Goal: Task Accomplishment & Management: Manage account settings

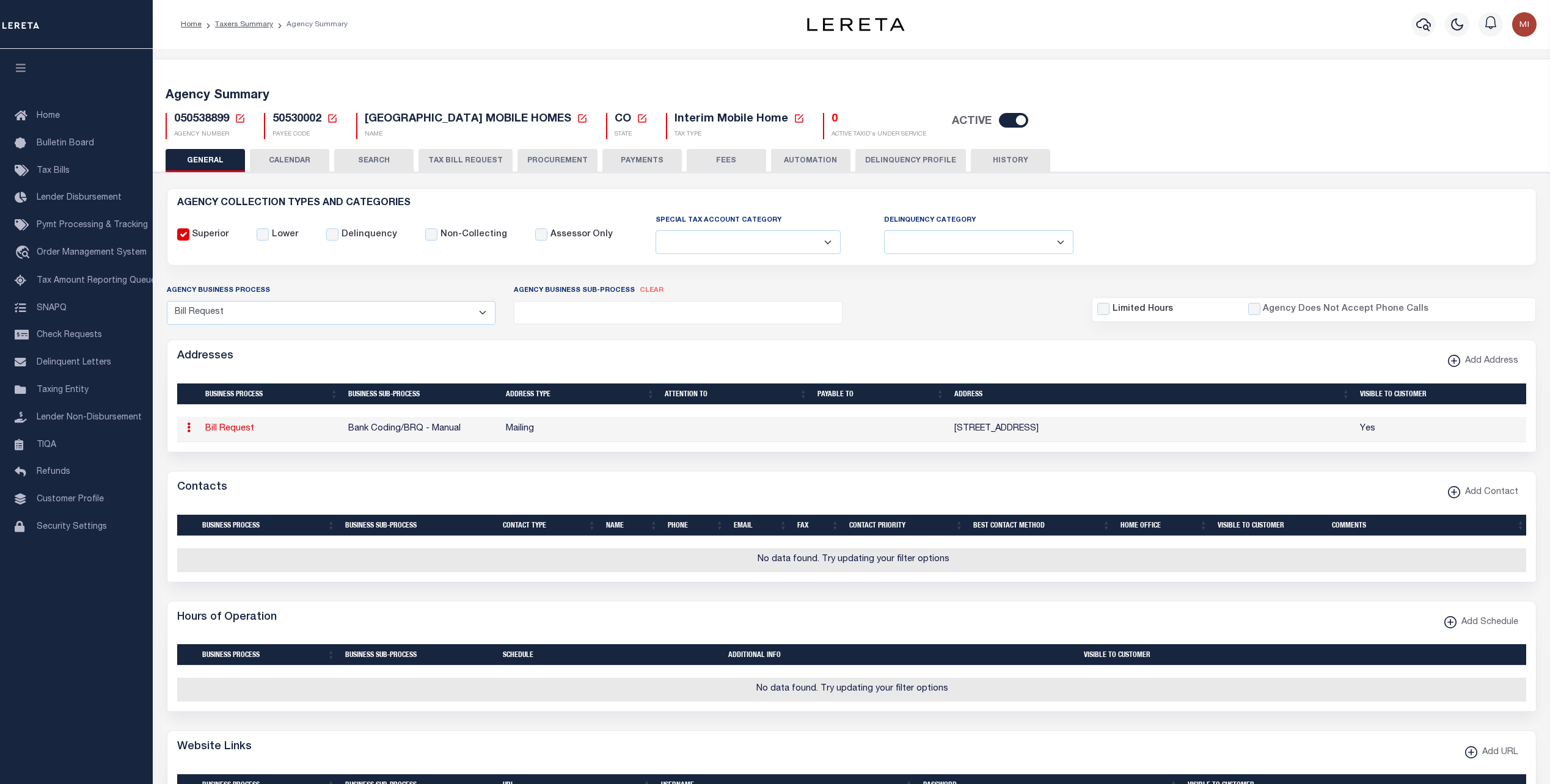
select select "1"
select select
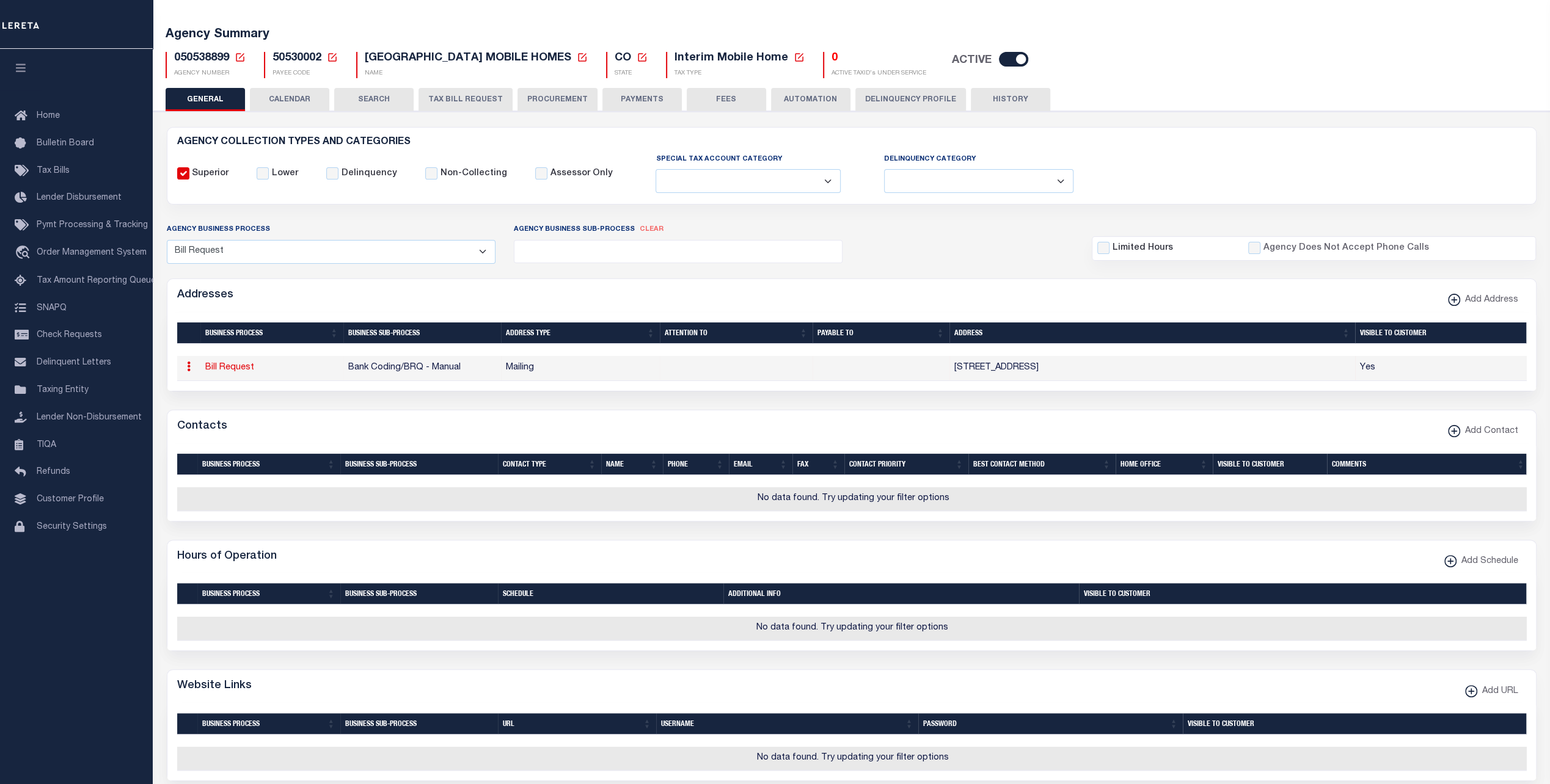
scroll to position [61, 0]
click at [188, 369] on icon at bounding box center [189, 367] width 4 height 10
click at [212, 405] on link "Edit Address" at bounding box center [229, 406] width 92 height 20
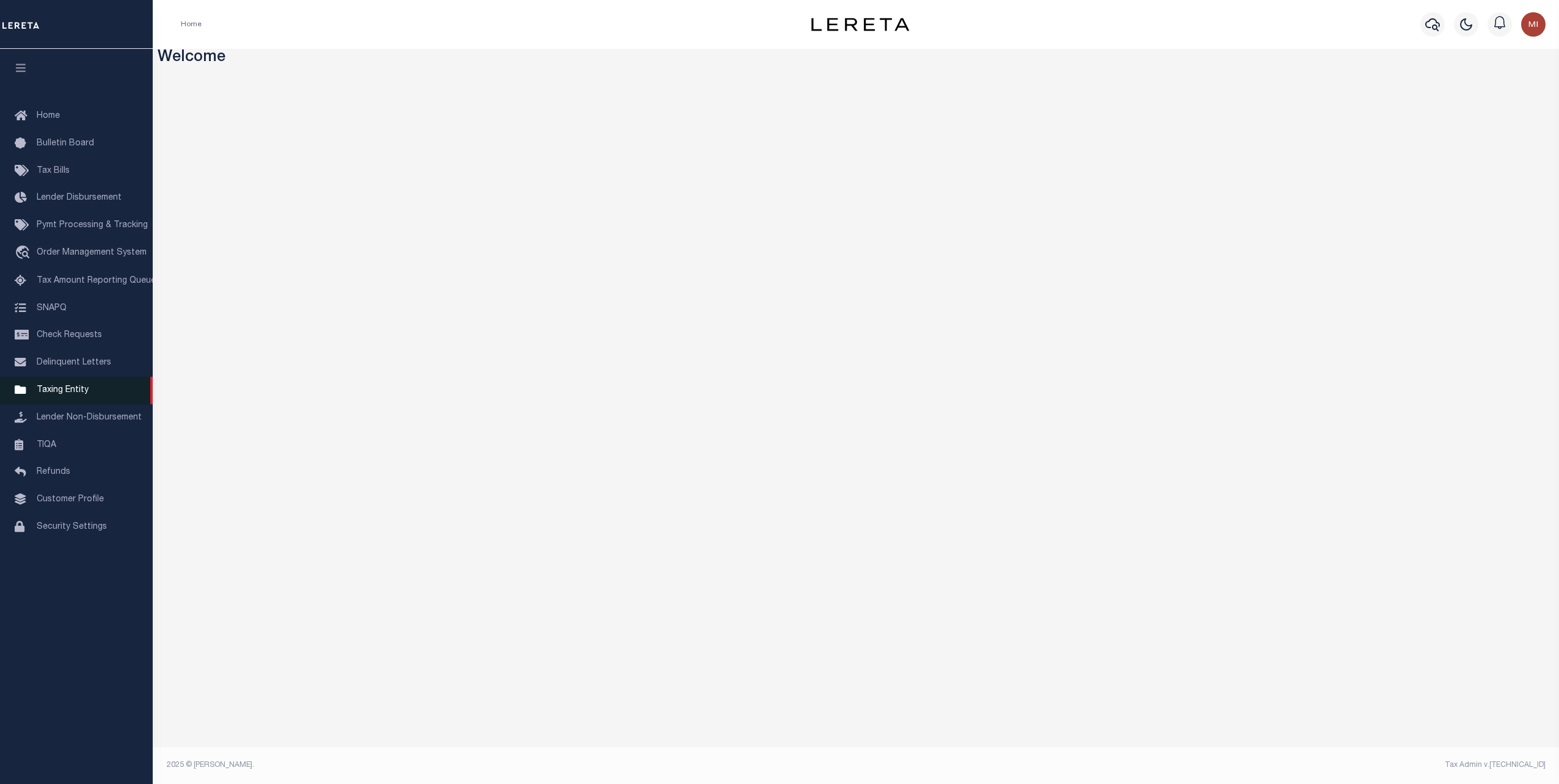
click at [65, 394] on span "Taxing Entity" at bounding box center [63, 391] width 52 height 9
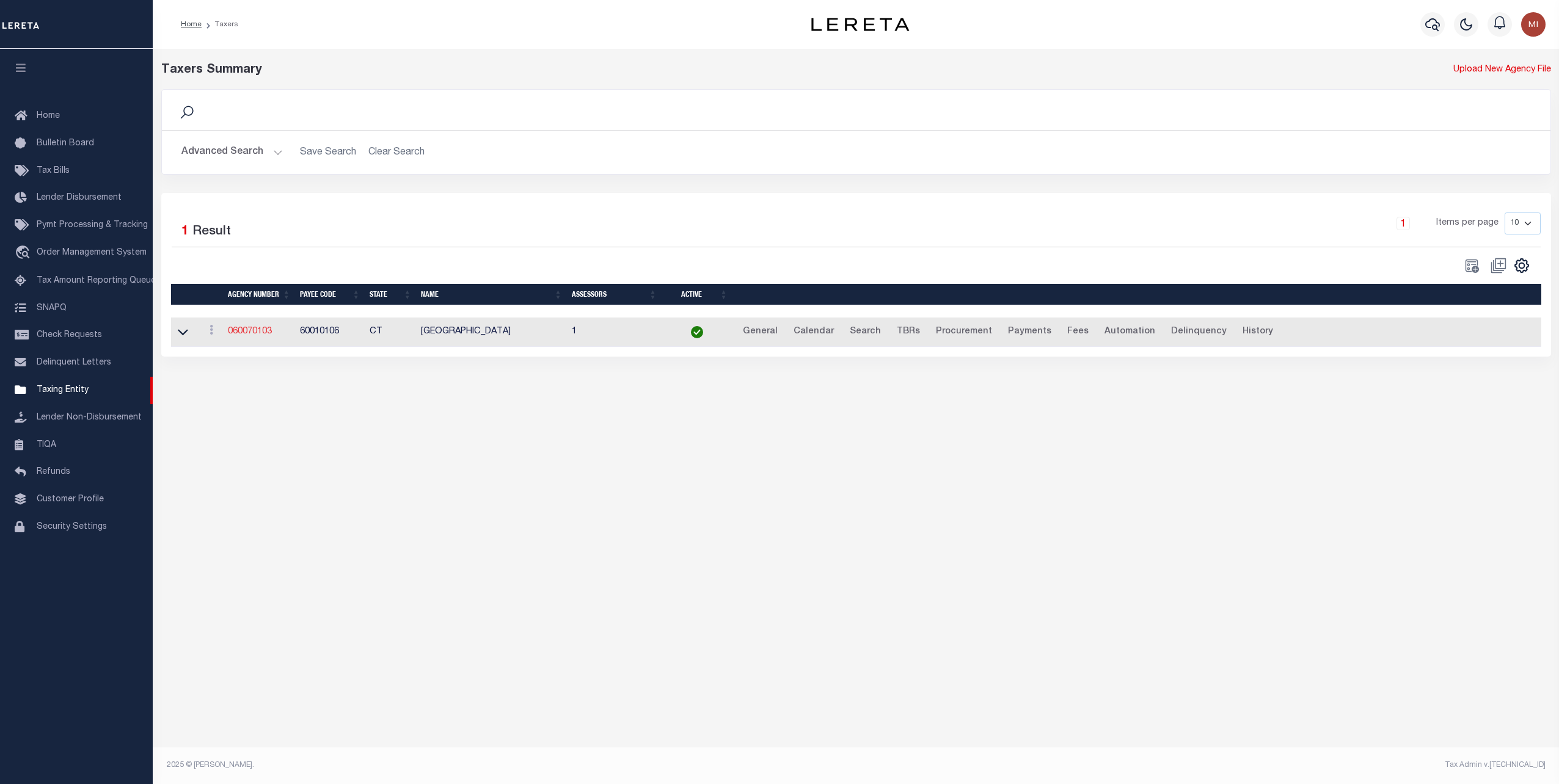
click at [240, 332] on link "060070103" at bounding box center [250, 332] width 44 height 9
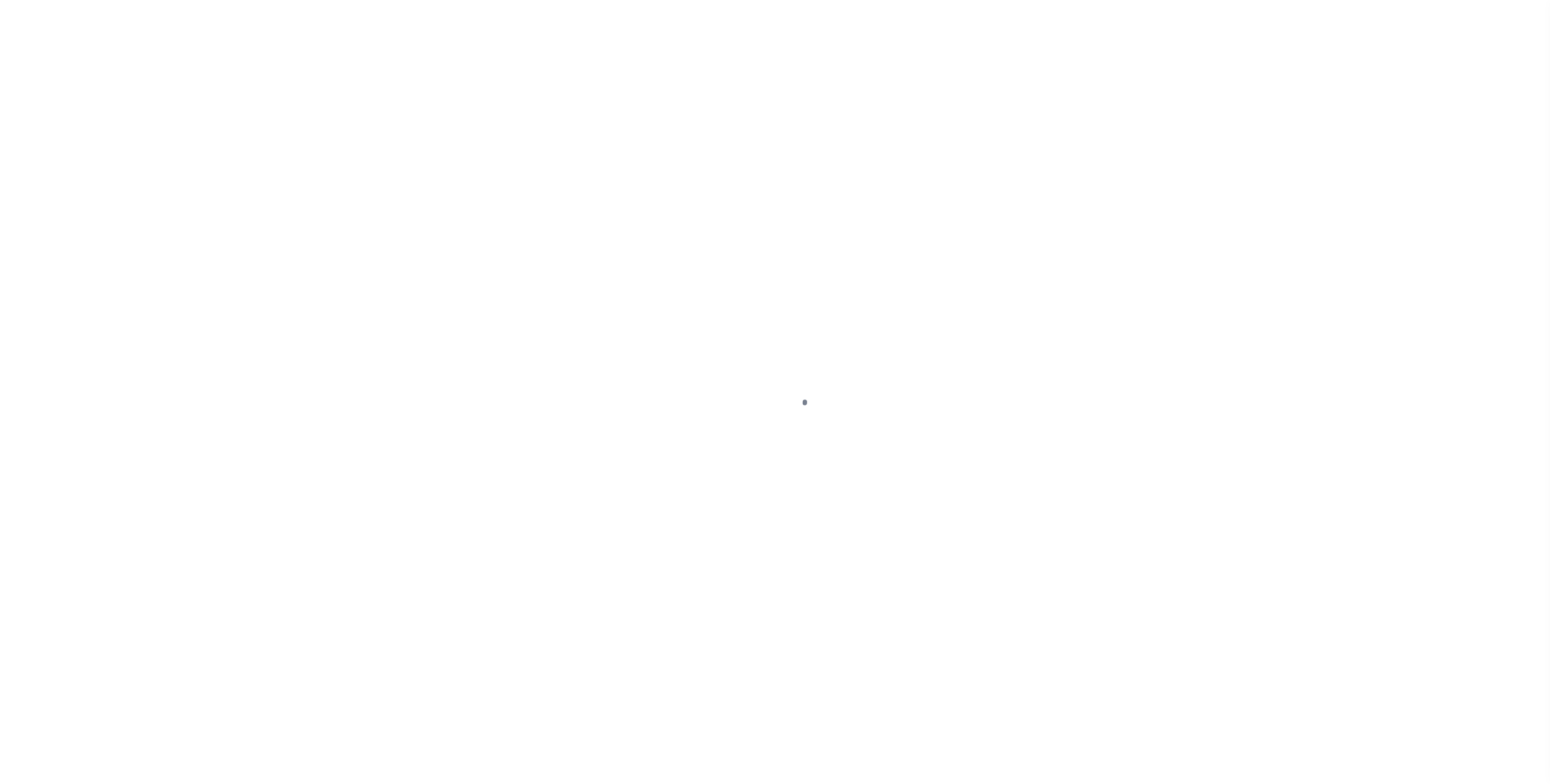
select select
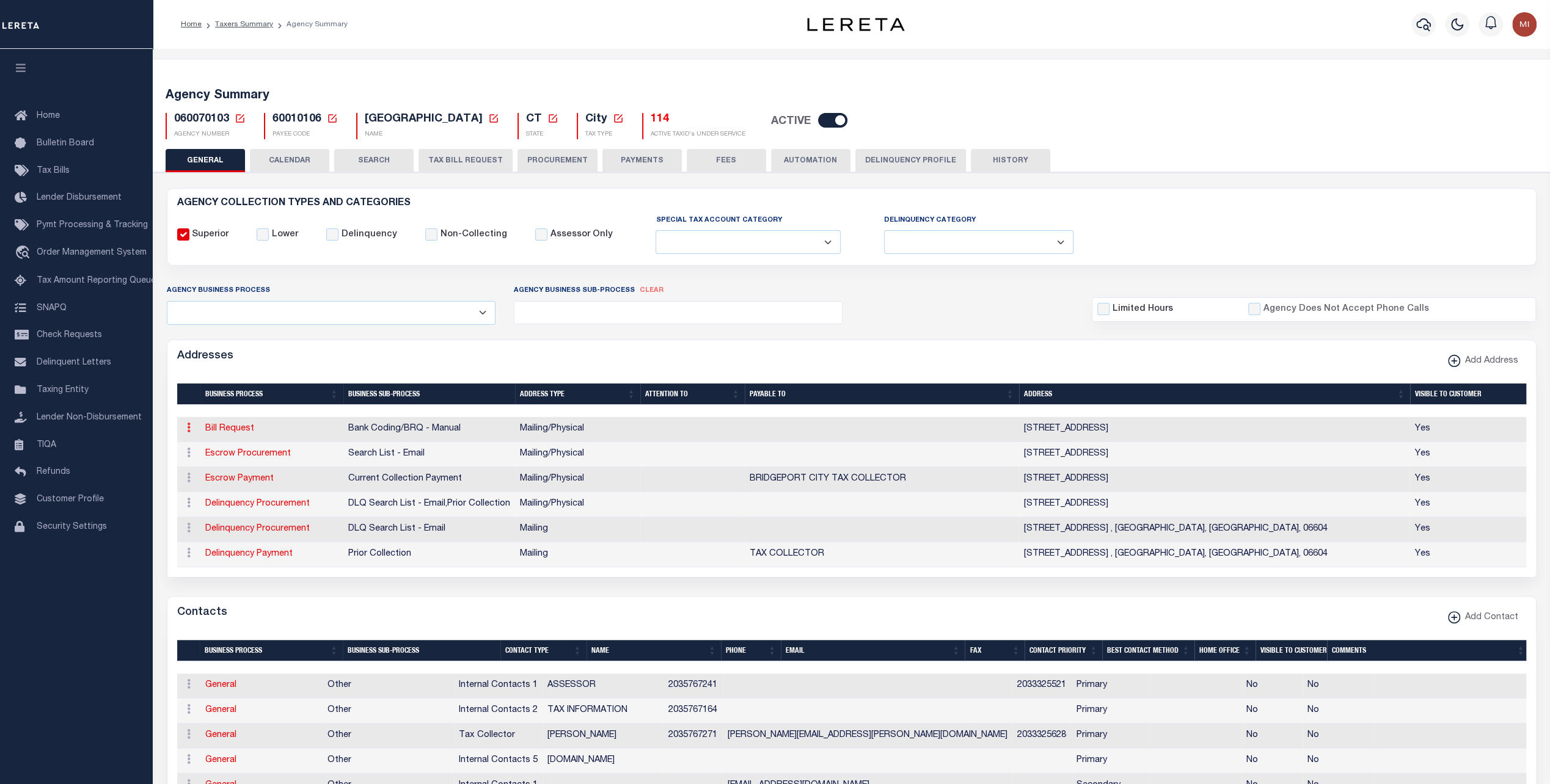
click at [187, 428] on icon at bounding box center [189, 427] width 4 height 10
click at [217, 465] on link "Edit Address" at bounding box center [229, 467] width 92 height 20
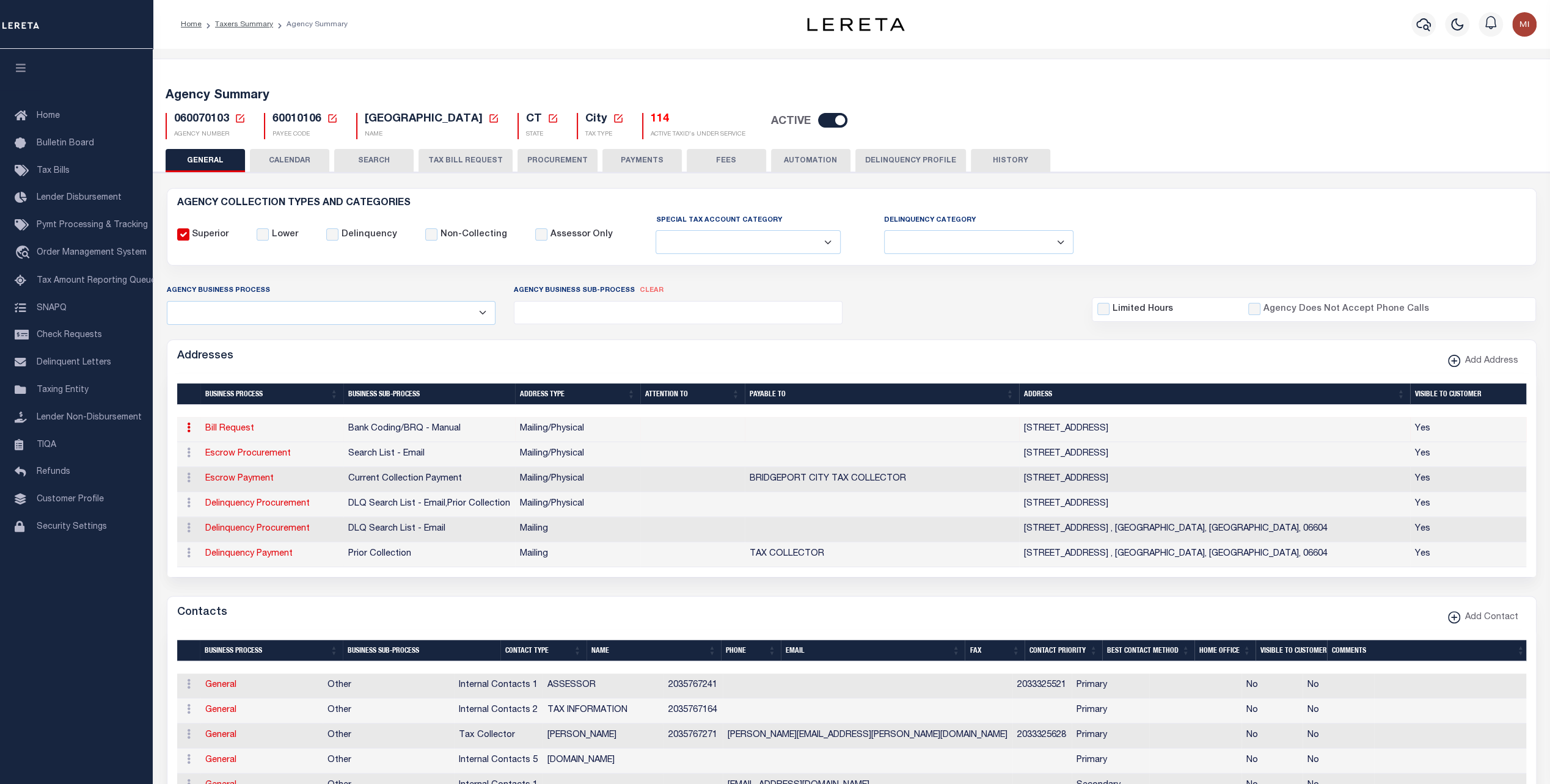
type input "45 LYON TER RM 123"
type input "BRIDGEPORT"
select select "CT"
type input "06604-4011"
select select "5"
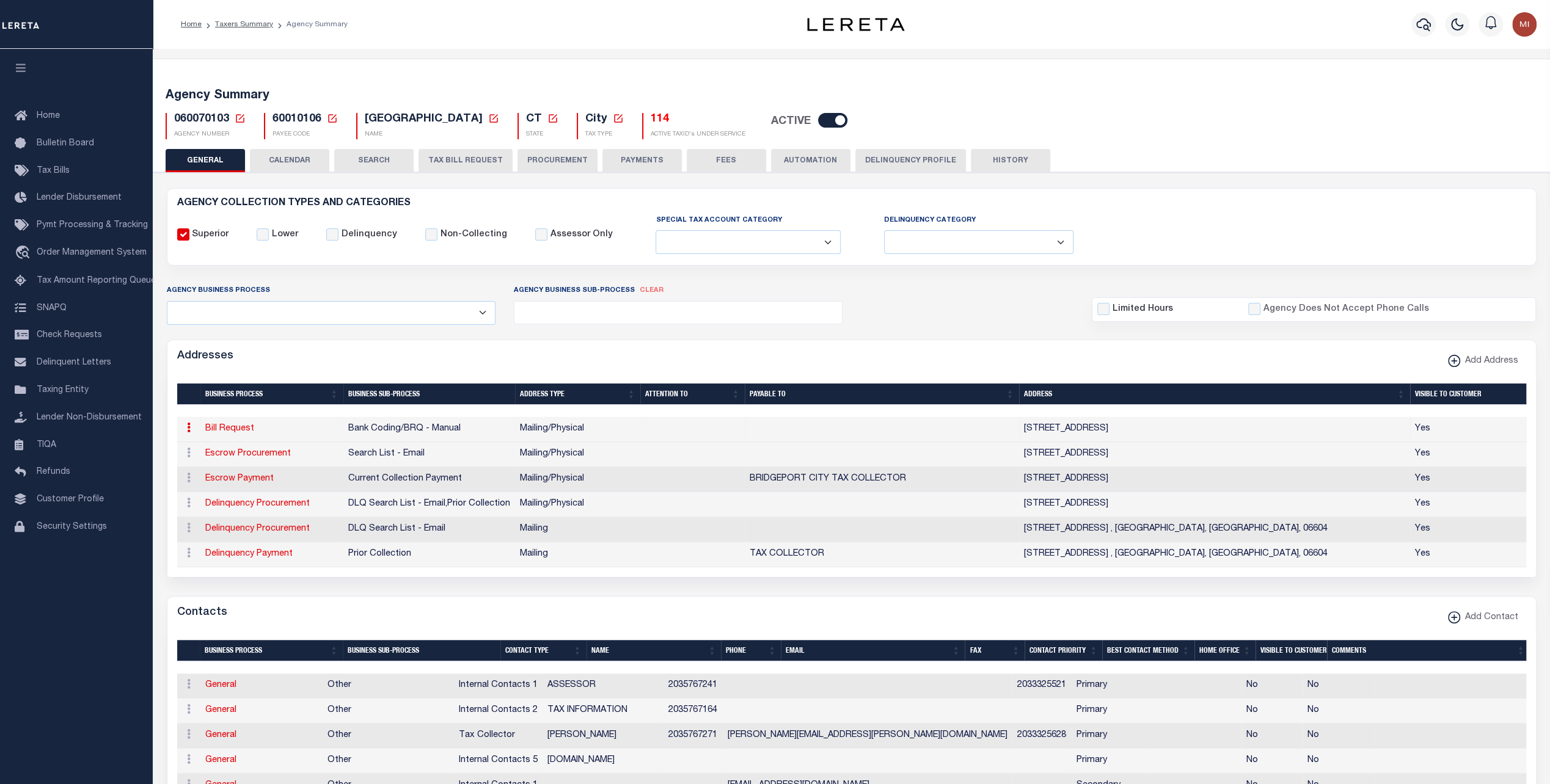
checkbox input "true"
select select "1"
select select "2"
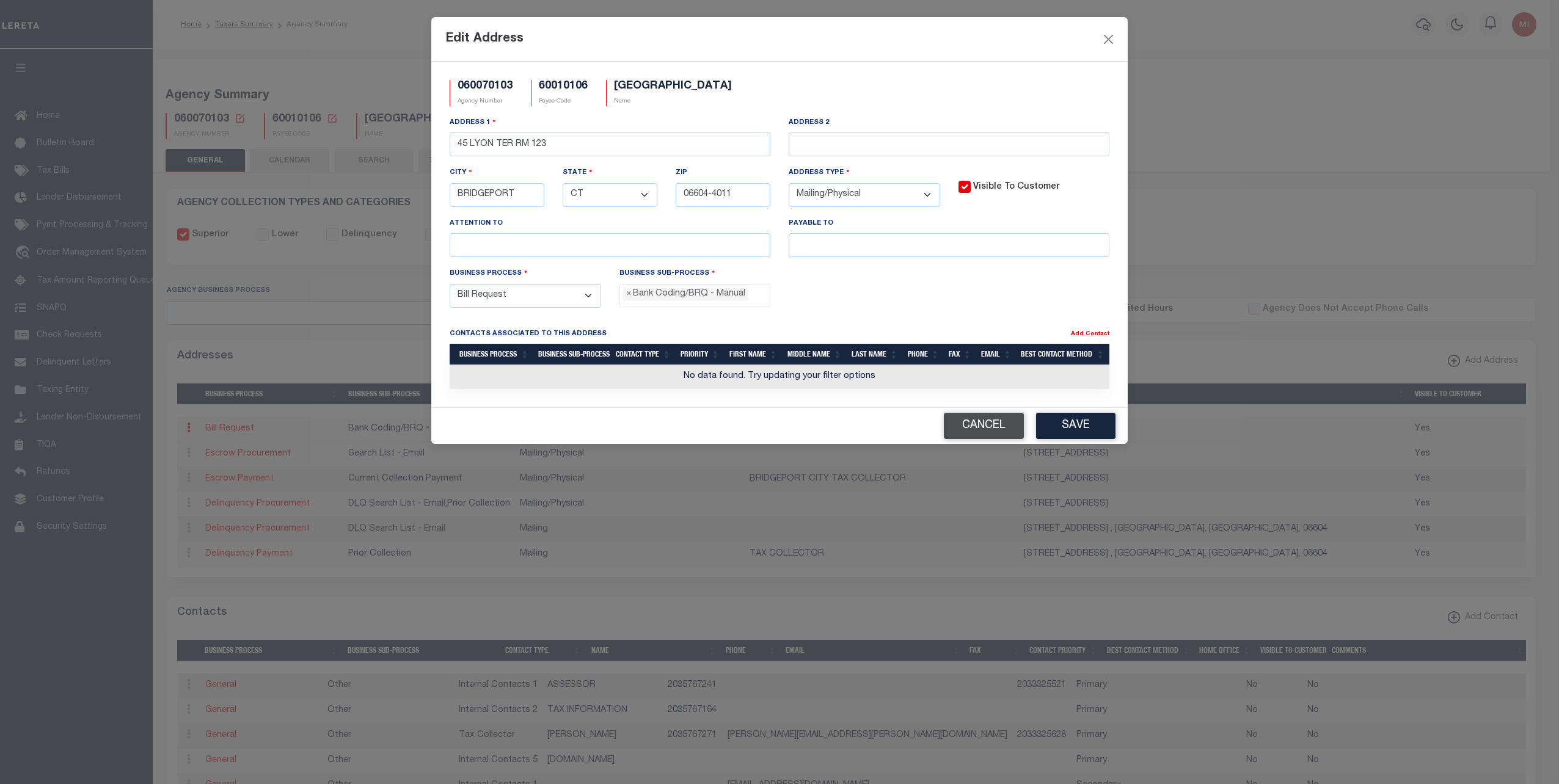
click at [973, 427] on button "Cancel" at bounding box center [983, 426] width 80 height 27
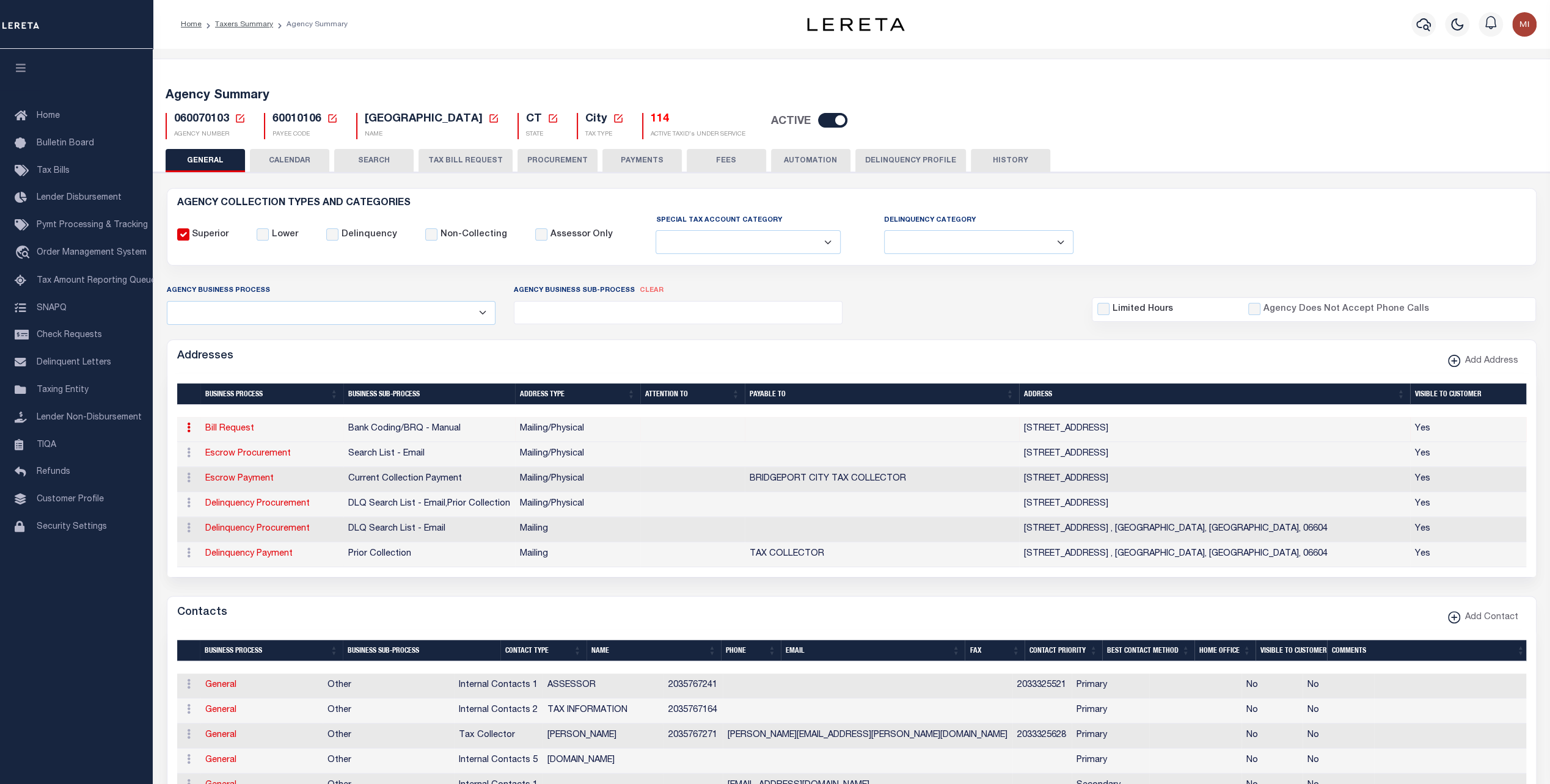
click at [187, 429] on icon at bounding box center [189, 427] width 4 height 10
click at [212, 467] on link "Edit Address" at bounding box center [229, 467] width 92 height 20
select select
select select "1"
checkbox input "false"
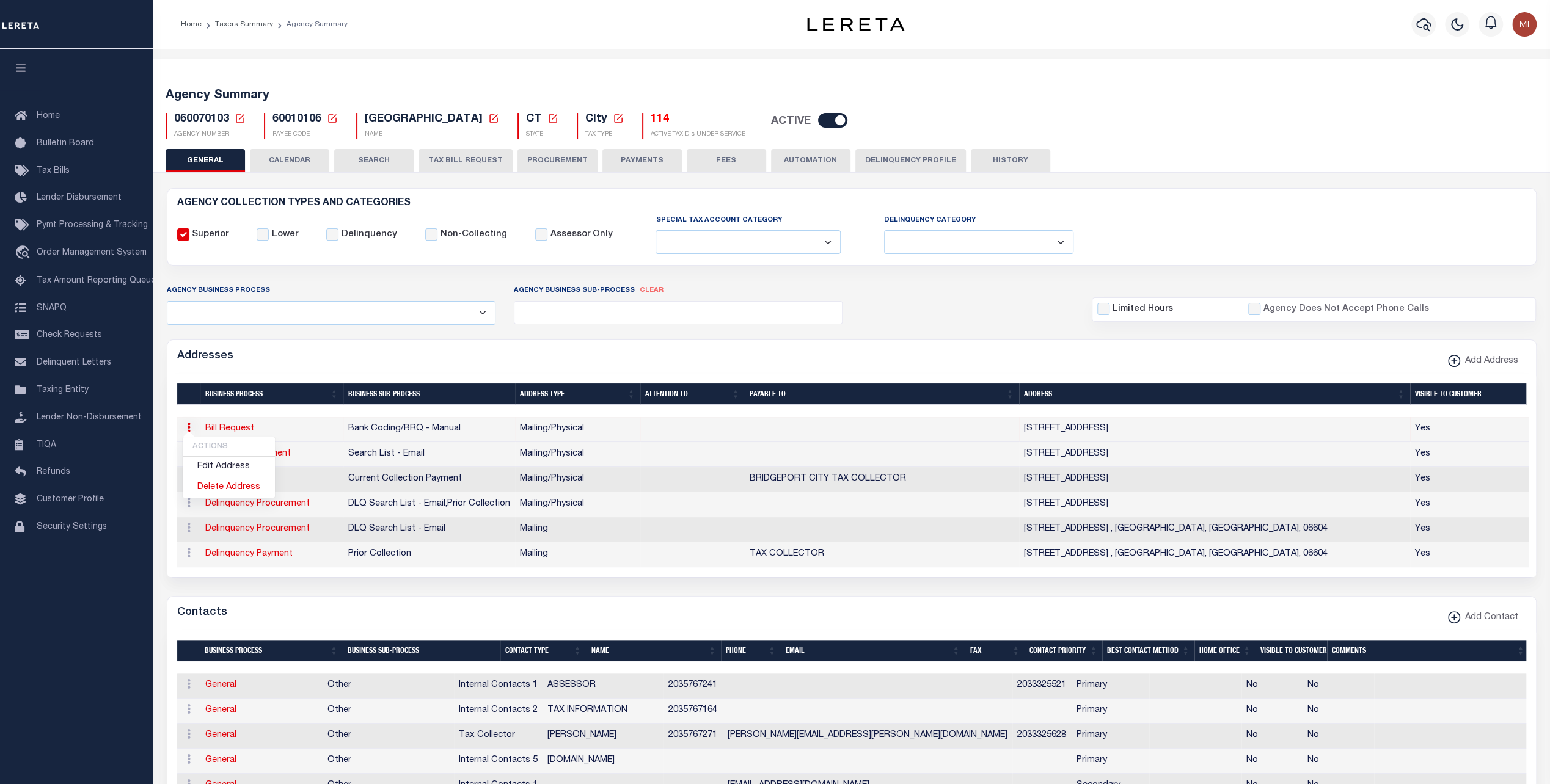
select select
type input "45 LYON TER RM 123"
type input "BRIDGEPORT"
select select "CT"
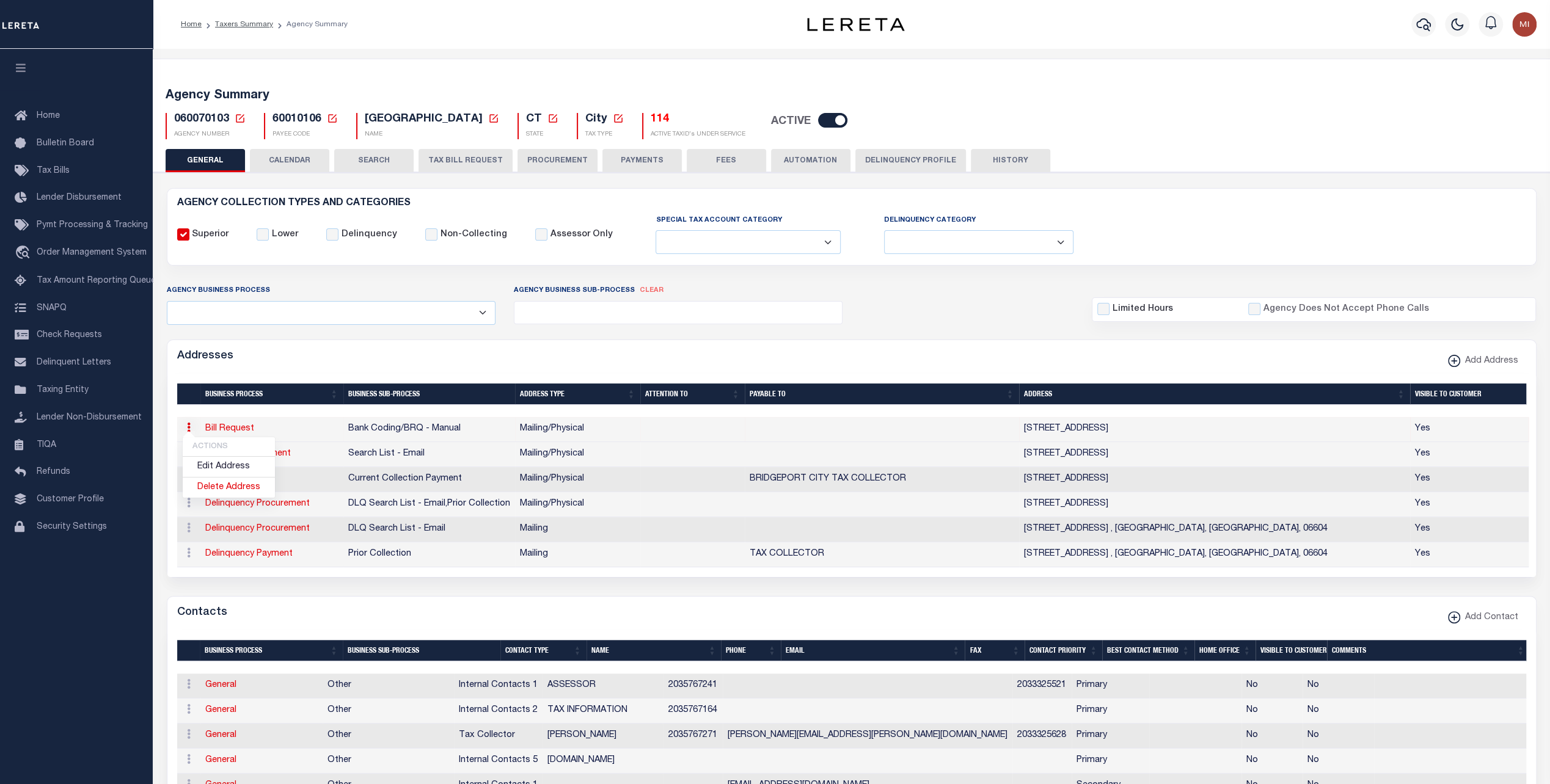
type input "06604-4011"
select select "5"
checkbox input "true"
select select "1"
select select "2"
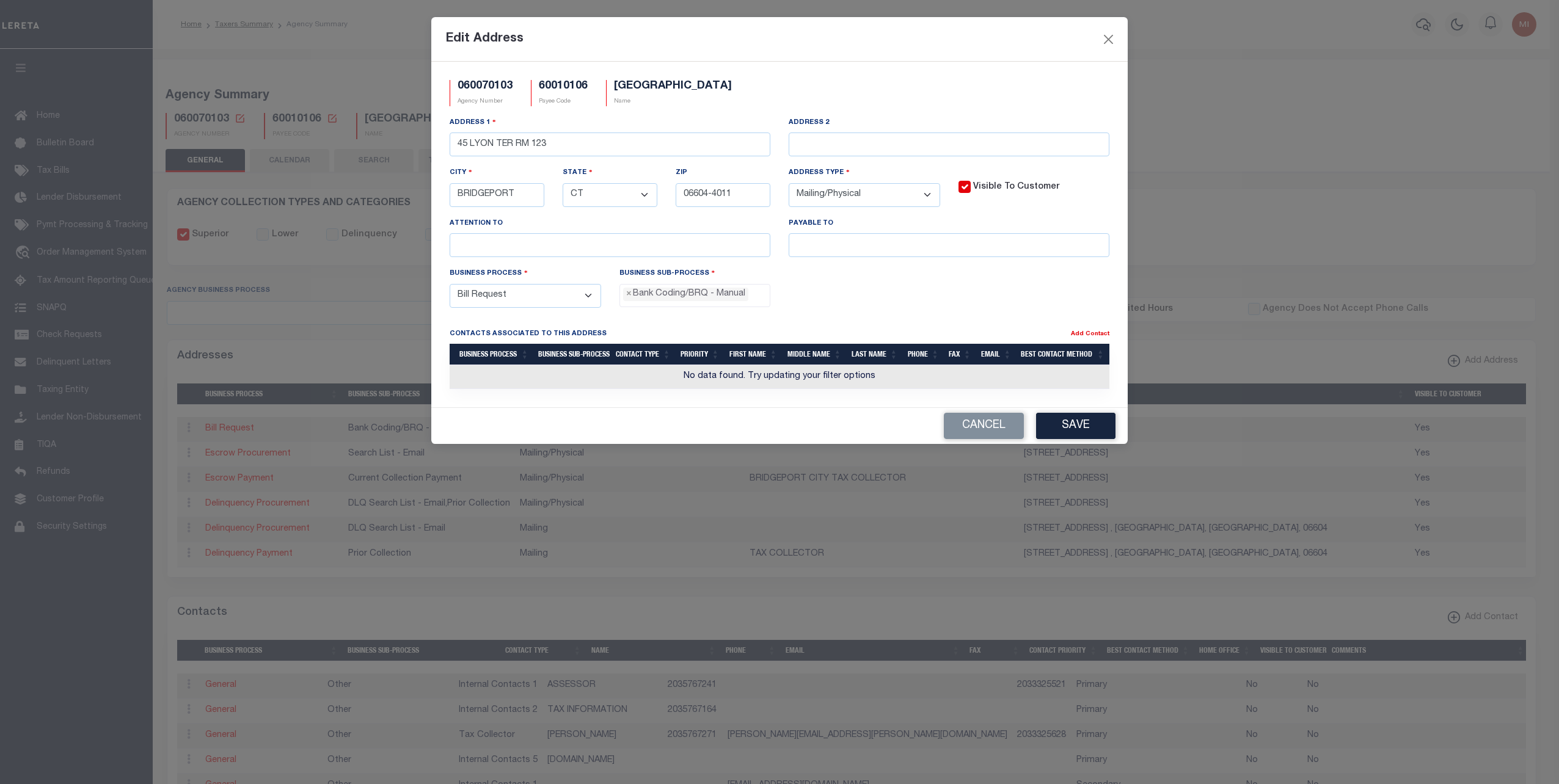
drag, startPoint x: 966, startPoint y: 428, endPoint x: 933, endPoint y: 391, distance: 49.6
click at [965, 425] on button "Cancel" at bounding box center [983, 426] width 80 height 27
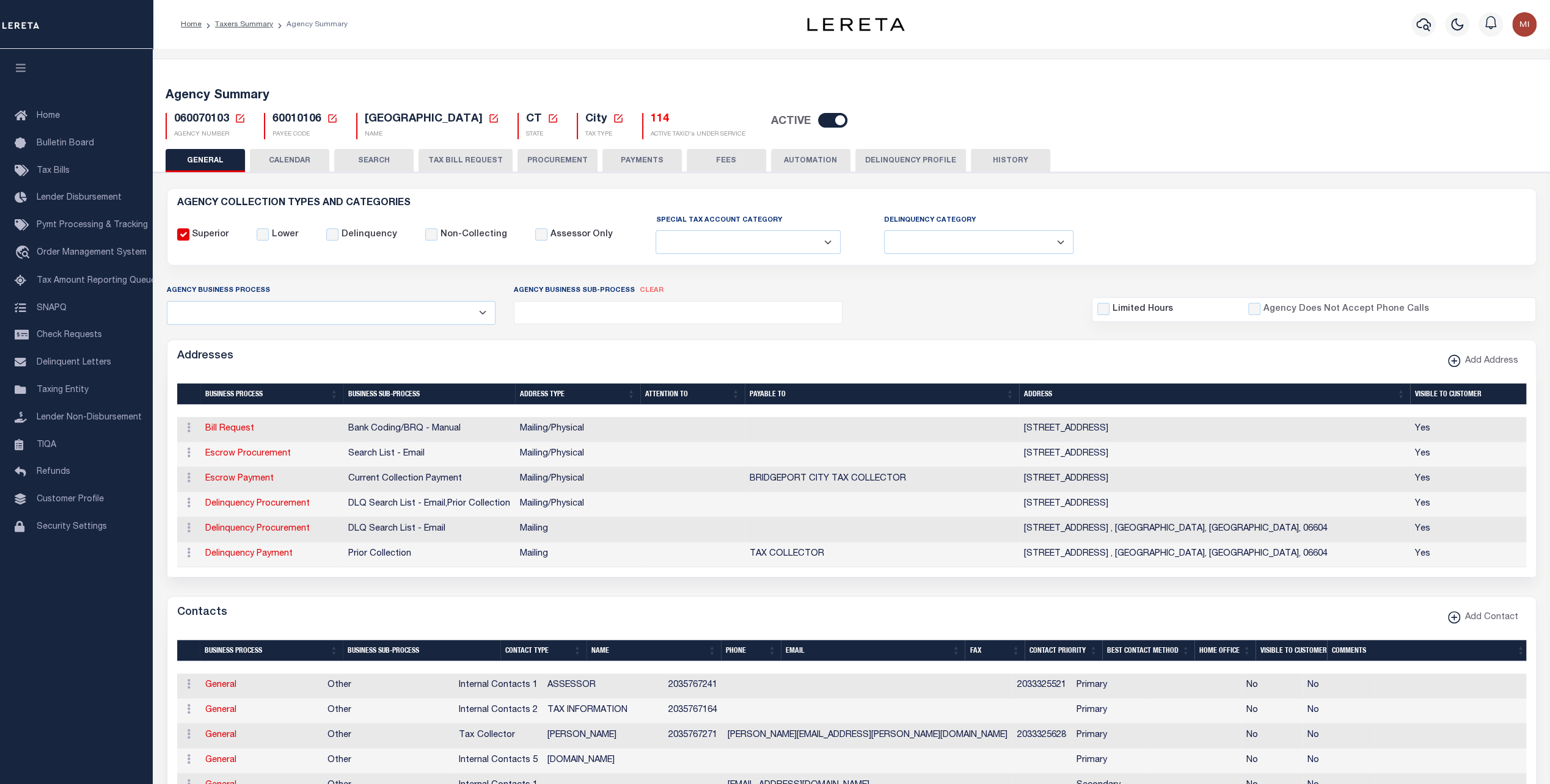
click at [641, 158] on button "PAYMENTS" at bounding box center [642, 160] width 79 height 23
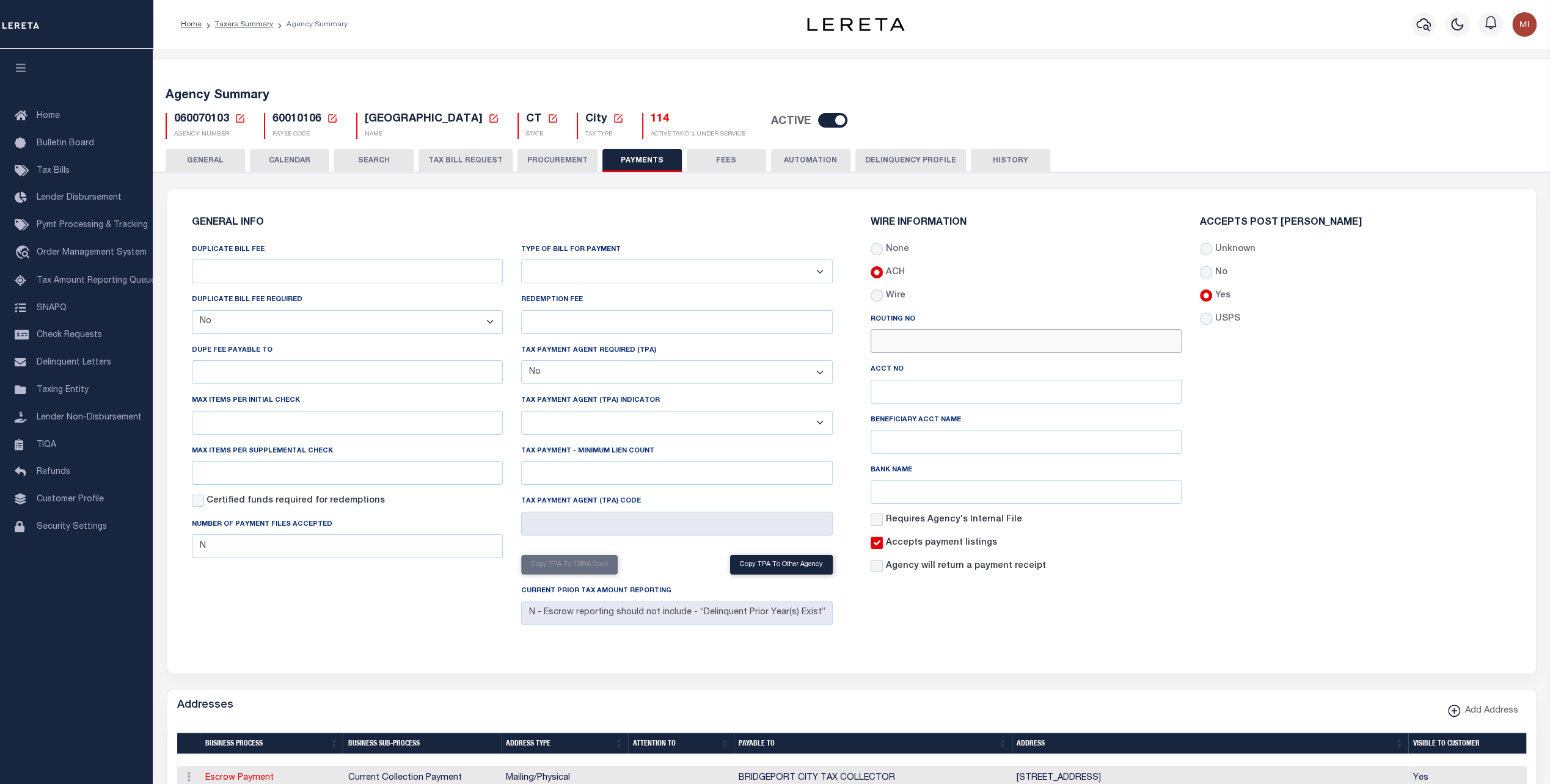
click at [974, 338] on input "Routing No" at bounding box center [1026, 341] width 312 height 24
click at [601, 269] on select "Bar-Coded Tax Statement Print Tax Bills from Web. No DBF Required. Memo Bill Or…" at bounding box center [676, 271] width 312 height 24
click at [601, 268] on select "Bar-Coded Tax Statement Print Tax Bills from Web. No DBF Required. Memo Bill Or…" at bounding box center [676, 271] width 312 height 24
click at [329, 552] on input "N" at bounding box center [348, 546] width 312 height 24
